Goal: Task Accomplishment & Management: Manage account settings

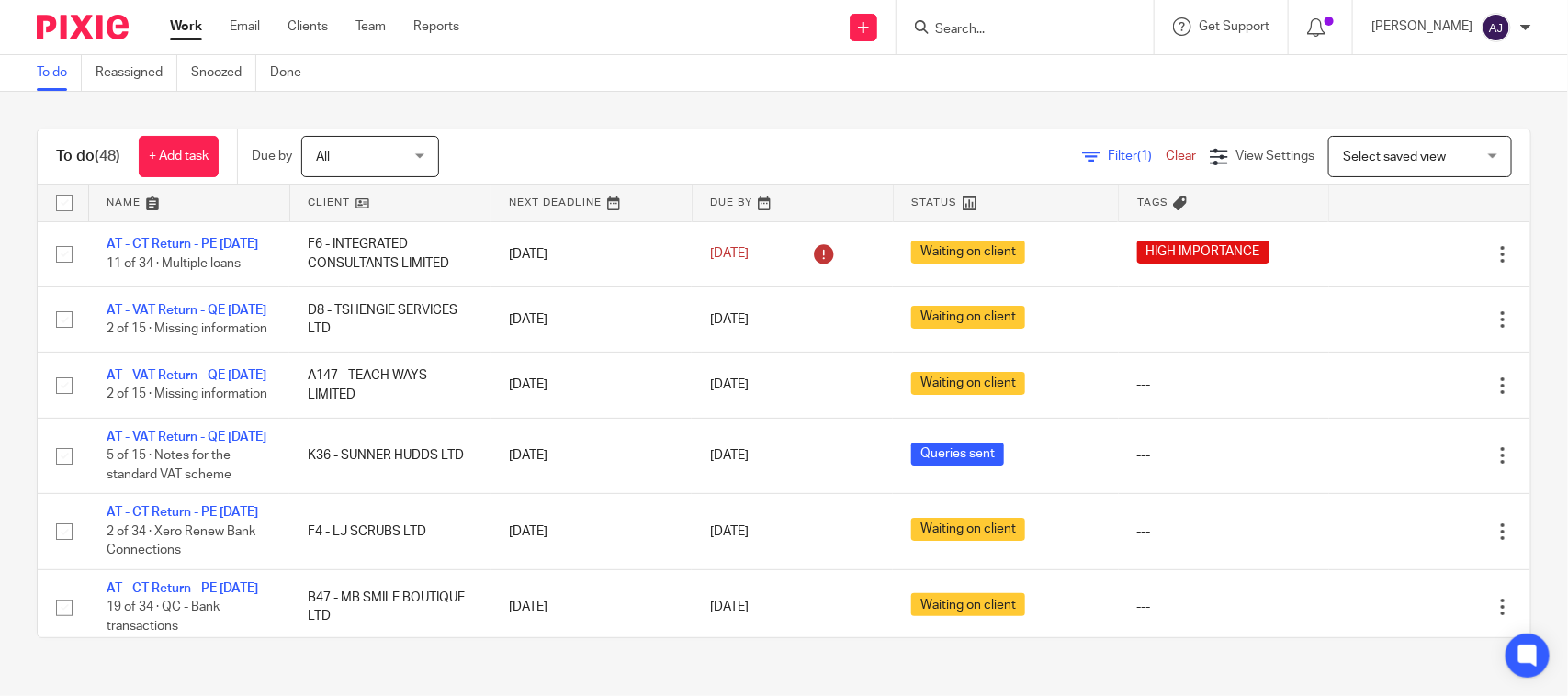
click at [556, 95] on div "To do (48) + Add task Due by All All [DATE] [DATE] This week Next week This mon…" at bounding box center [784, 383] width 1568 height 583
click at [828, 116] on div "To do (48) + Add task Due by All All [DATE] [DATE] This week Next week This mon…" at bounding box center [784, 383] width 1568 height 583
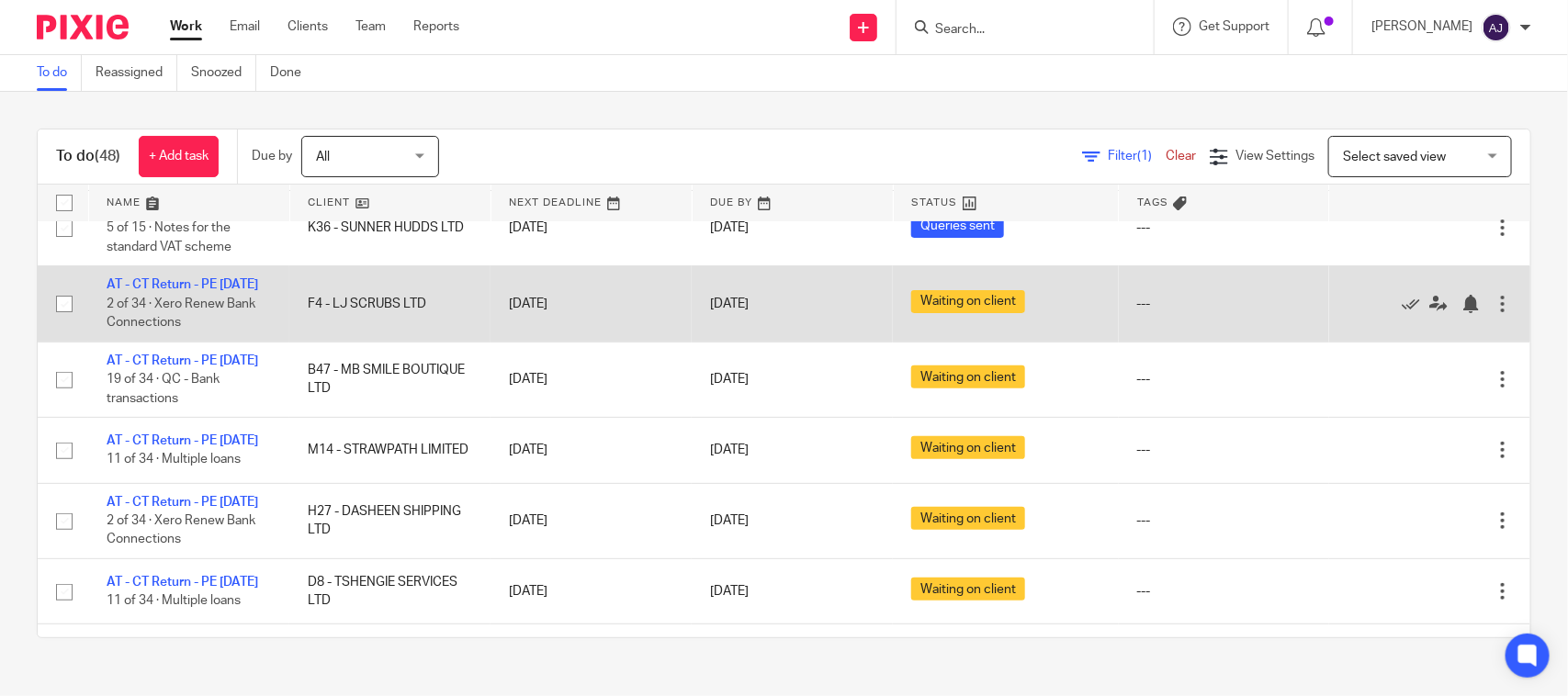
scroll to position [229, 0]
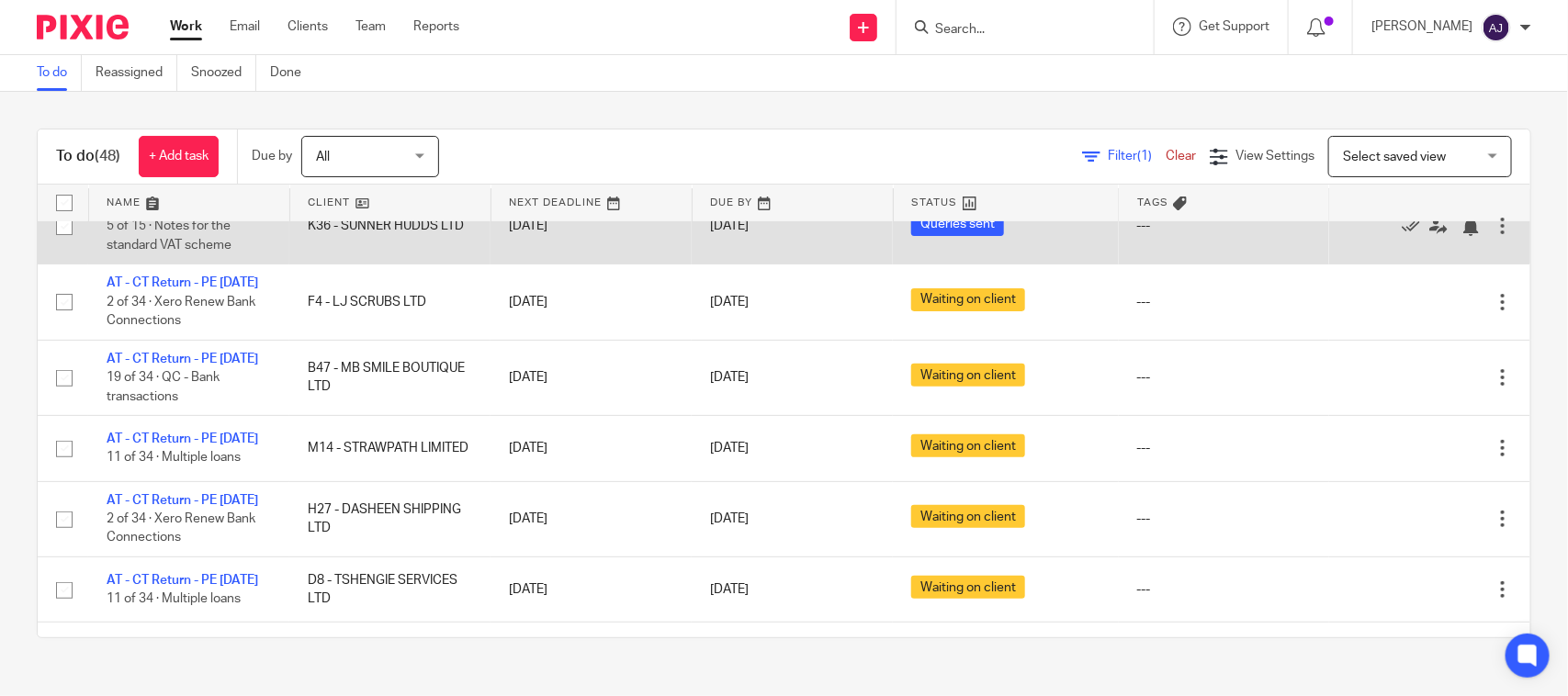
click at [189, 214] on link "AT - VAT Return - QE [DATE]" at bounding box center [186, 207] width 160 height 13
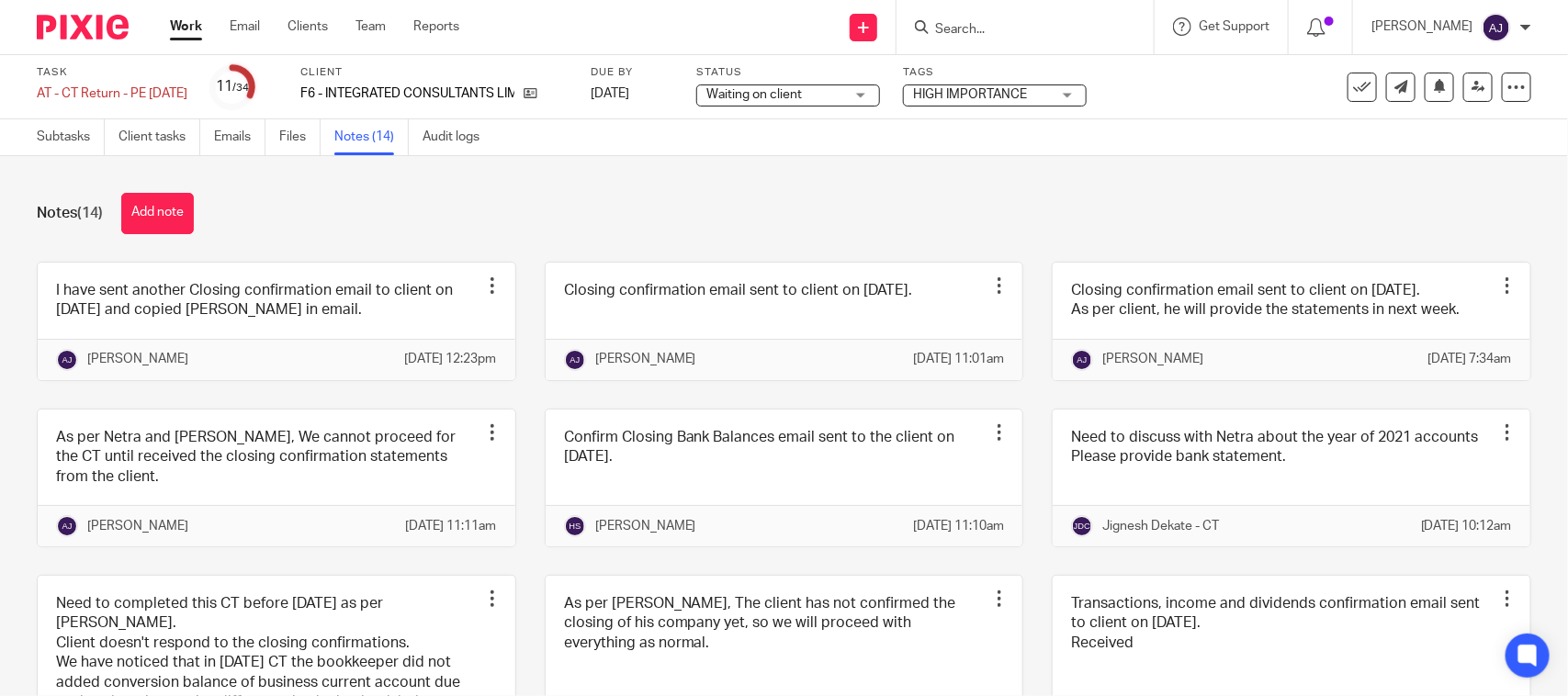
click at [425, 214] on div "Notes (14) Add note" at bounding box center [783, 214] width 1494 height 41
